Goal: Information Seeking & Learning: Learn about a topic

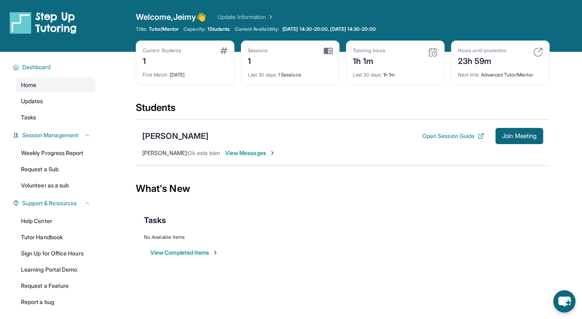
scroll to position [52, 0]
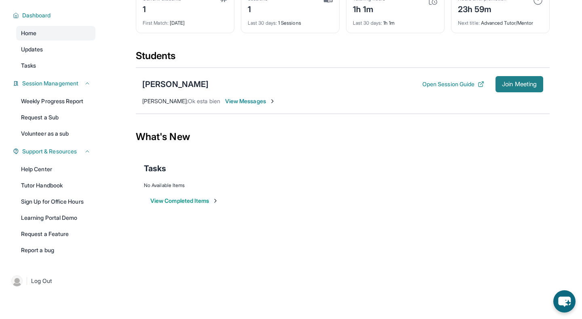
click at [522, 82] on span "Join Meeting" at bounding box center [519, 84] width 35 height 5
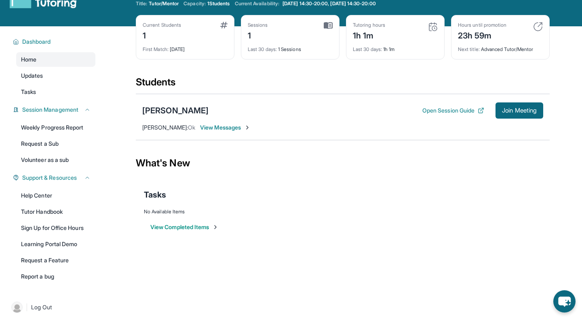
scroll to position [16, 0]
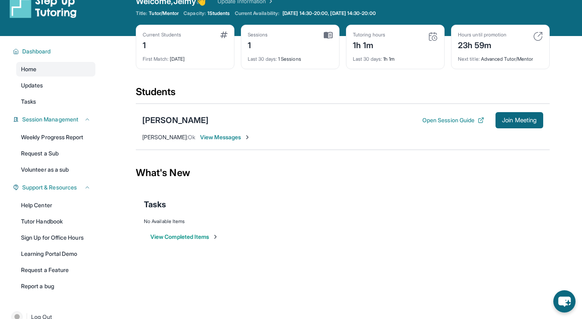
click at [160, 138] on span "[PERSON_NAME] :" at bounding box center [165, 136] width 46 height 7
click at [168, 123] on div "[PERSON_NAME]" at bounding box center [175, 119] width 66 height 11
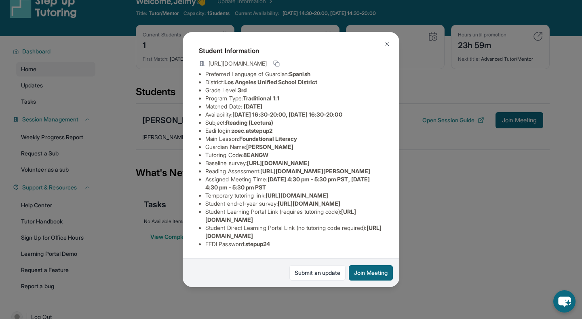
scroll to position [72, 0]
drag, startPoint x: 235, startPoint y: 95, endPoint x: 280, endPoint y: 95, distance: 45.7
click at [280, 127] on li "Eedi login : zoec.atstepup2" at bounding box center [294, 131] width 178 height 8
copy span "zoec.atstepup2"
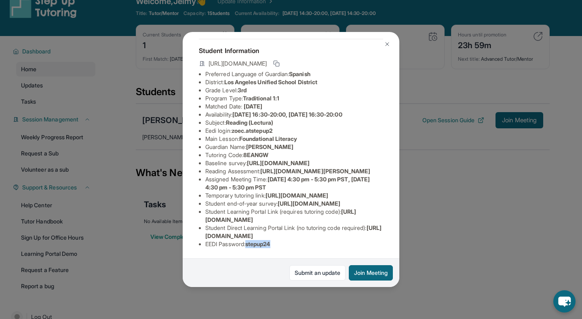
drag, startPoint x: 249, startPoint y: 245, endPoint x: 289, endPoint y: 245, distance: 40.8
click at [289, 245] on li "EEDI Password : stepup24" at bounding box center [294, 244] width 178 height 8
copy span "stepup24"
click at [387, 41] on img at bounding box center [387, 44] width 6 height 6
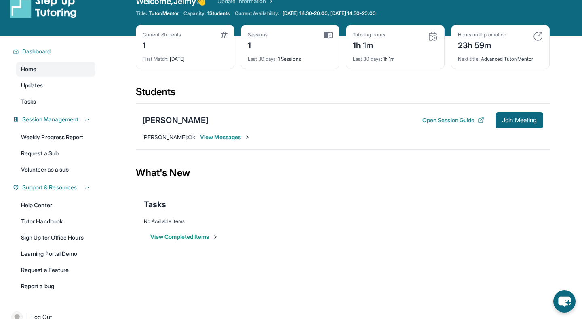
click at [216, 136] on span "View Messages" at bounding box center [225, 137] width 51 height 8
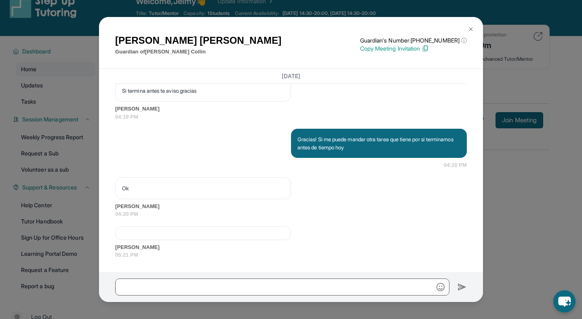
scroll to position [52, 0]
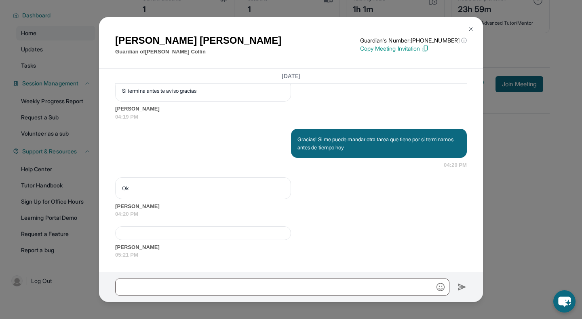
click at [135, 249] on span "[PERSON_NAME]" at bounding box center [291, 247] width 352 height 8
click at [125, 249] on span "[PERSON_NAME]" at bounding box center [291, 247] width 352 height 8
click at [130, 205] on span "[PERSON_NAME]" at bounding box center [291, 206] width 352 height 8
click at [470, 34] on button at bounding box center [471, 29] width 16 height 16
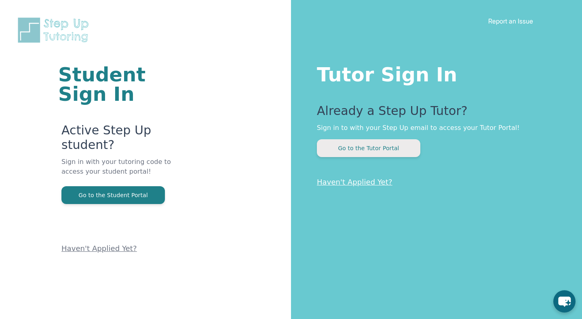
click at [370, 150] on button "Go to the Tutor Portal" at bounding box center [369, 148] width 104 height 18
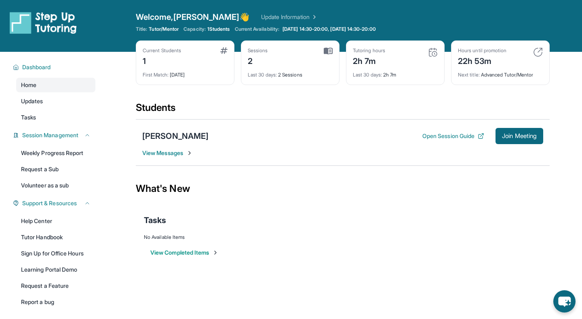
click at [161, 157] on div "Zoe Collin Open Session Guide Join Meeting View Messages" at bounding box center [343, 142] width 414 height 46
click at [165, 152] on span "View Messages" at bounding box center [167, 153] width 51 height 8
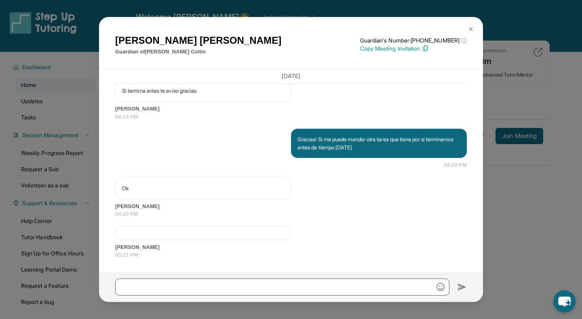
scroll to position [1947, 0]
click at [469, 26] on img at bounding box center [471, 29] width 6 height 6
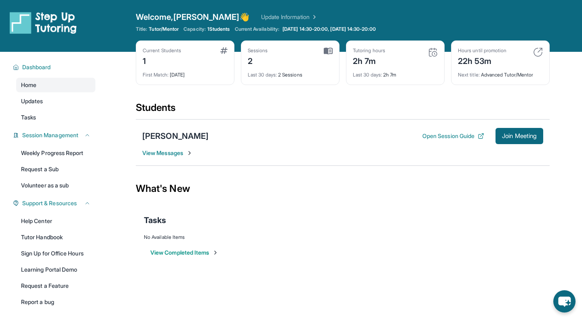
click at [146, 107] on div "Students" at bounding box center [343, 110] width 414 height 18
click at [149, 131] on div "[PERSON_NAME]" at bounding box center [175, 135] width 66 height 11
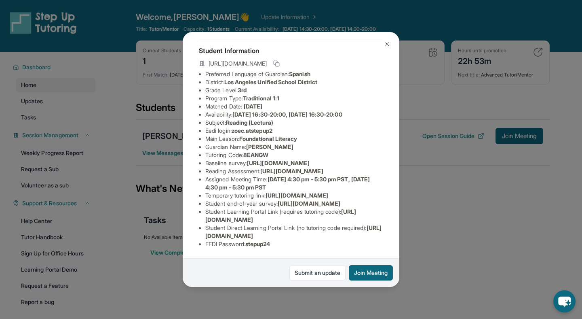
scroll to position [125, 0]
click at [384, 43] on button at bounding box center [387, 44] width 16 height 16
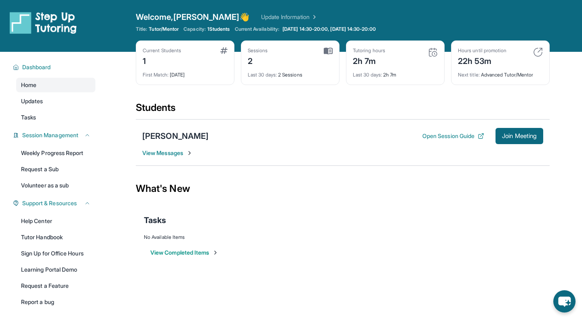
click at [263, 70] on div "Last 30 days : 2 Sessions" at bounding box center [290, 72] width 85 height 11
click at [323, 49] on div "Sessions 2" at bounding box center [290, 56] width 85 height 19
click at [435, 52] on img at bounding box center [433, 52] width 10 height 10
click at [186, 252] on button "View Completed Items" at bounding box center [184, 252] width 68 height 8
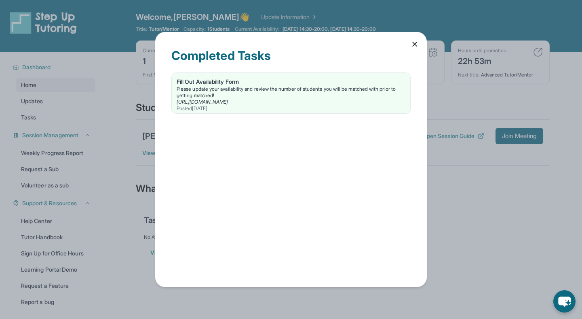
click at [412, 46] on icon at bounding box center [415, 44] width 8 height 8
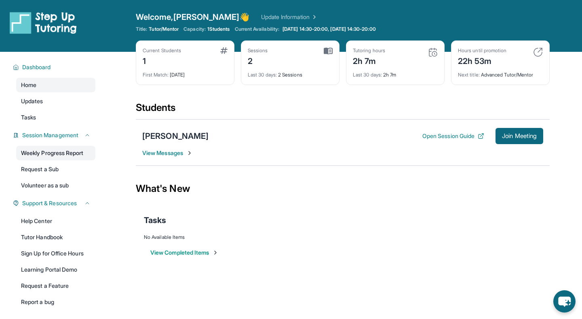
click at [47, 152] on link "Weekly Progress Report" at bounding box center [55, 153] width 79 height 15
click at [63, 151] on link "Weekly Progress Report" at bounding box center [55, 153] width 79 height 15
click at [30, 105] on span "Updates" at bounding box center [32, 101] width 22 height 8
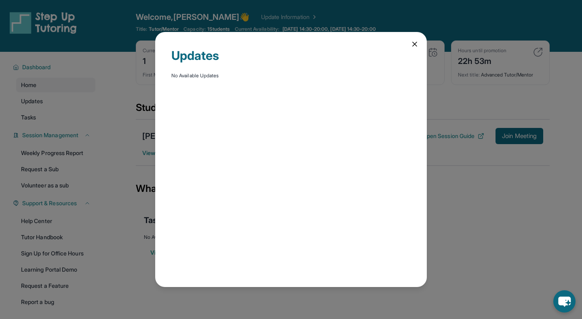
click at [413, 48] on icon at bounding box center [415, 44] width 8 height 8
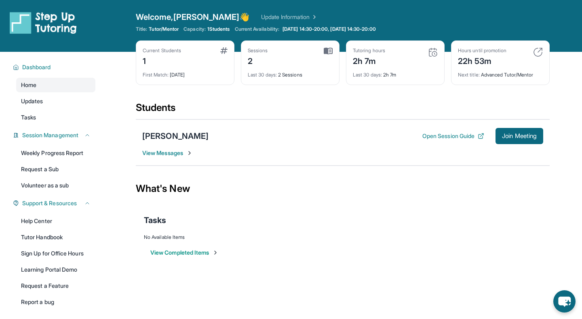
click at [171, 63] on div "1" at bounding box center [162, 60] width 38 height 13
click at [35, 67] on span "Dashboard" at bounding box center [36, 67] width 29 height 8
